Goal: Check status: Check status

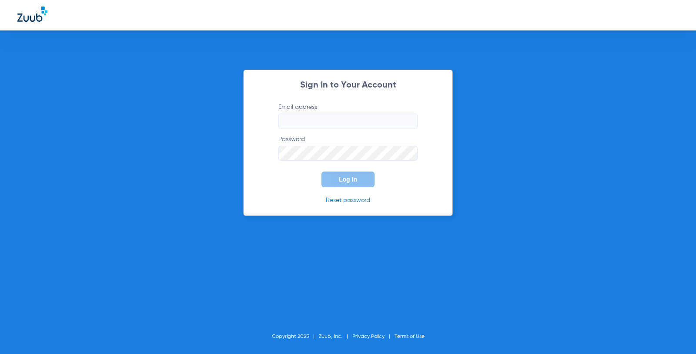
type input "janet@evergreendentalgroup.com"
click at [342, 182] on span "Log In" at bounding box center [348, 179] width 18 height 7
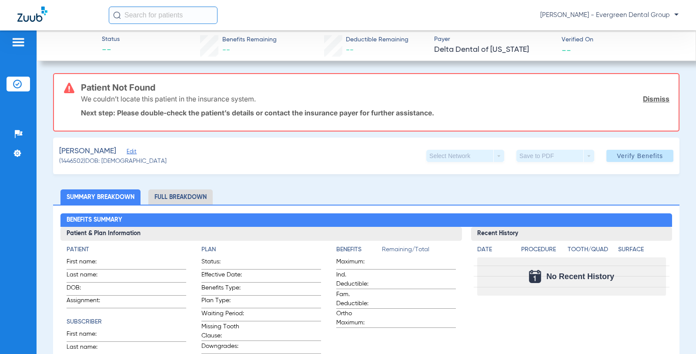
click at [60, 44] on div "Status -- Benefits Remaining -- Deductible Remaining -- Payer Delta Dental of C…" at bounding box center [367, 45] width 660 height 30
click at [637, 158] on span "Verify Benefits" at bounding box center [640, 155] width 46 height 7
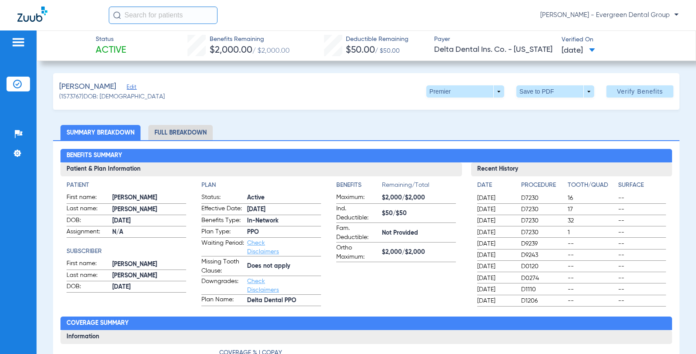
click at [312, 20] on div "[PERSON_NAME] - Evergreen Dental Group" at bounding box center [394, 15] width 570 height 17
click at [283, 131] on ul "Summary Breakdown Full Breakdown" at bounding box center [366, 132] width 627 height 15
